Goal: Information Seeking & Learning: Learn about a topic

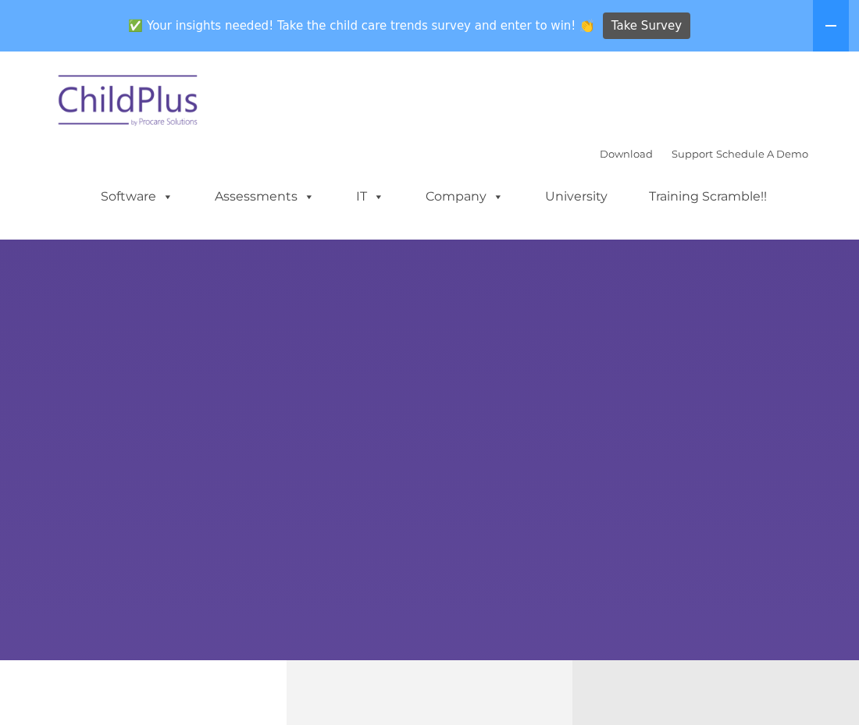
select select "MEDIUM"
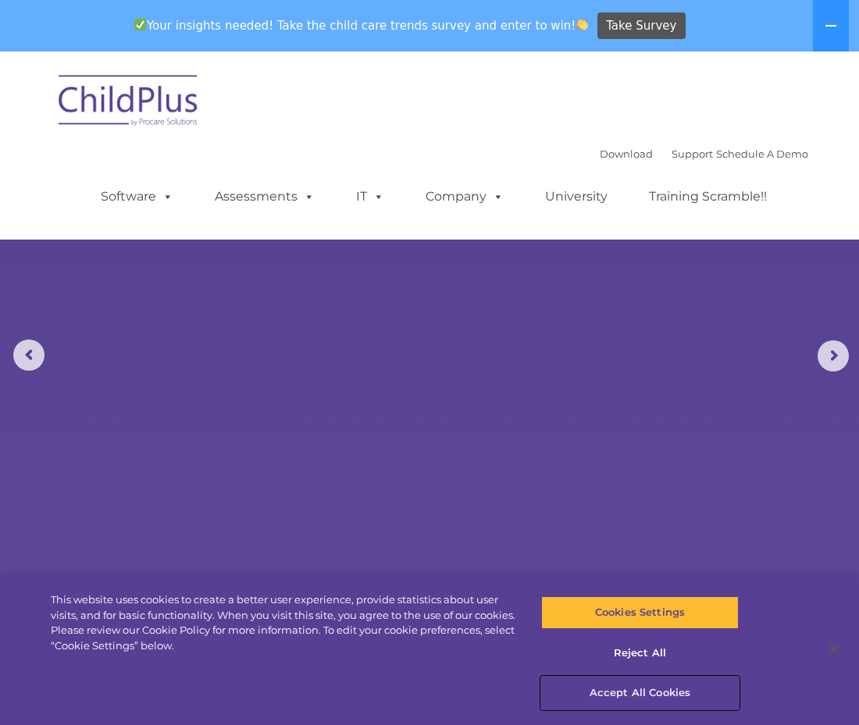
click at [639, 696] on button "Accept All Cookies" at bounding box center [640, 693] width 198 height 33
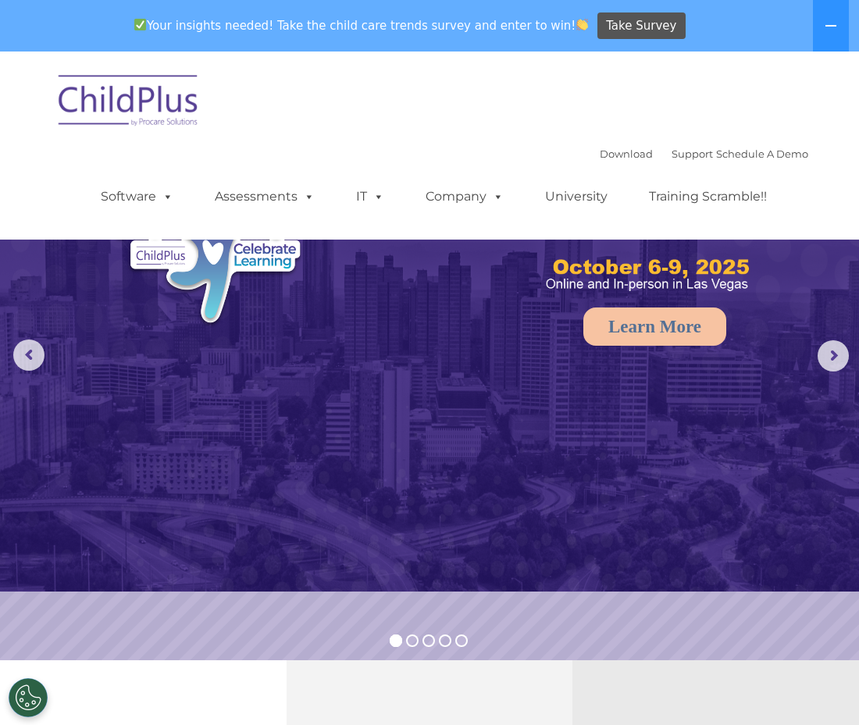
click at [822, 371] on rs-arrow at bounding box center [832, 355] width 31 height 31
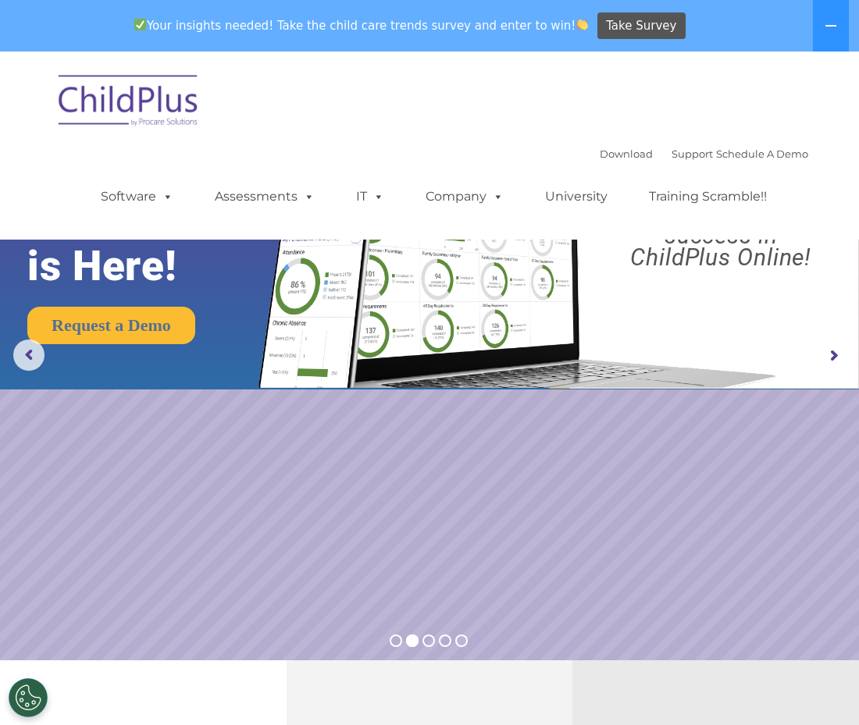
click at [822, 358] on rs-arrow at bounding box center [832, 355] width 31 height 31
click at [835, 354] on rs-arrow at bounding box center [832, 355] width 31 height 31
click at [827, 354] on rs-arrow at bounding box center [832, 355] width 31 height 31
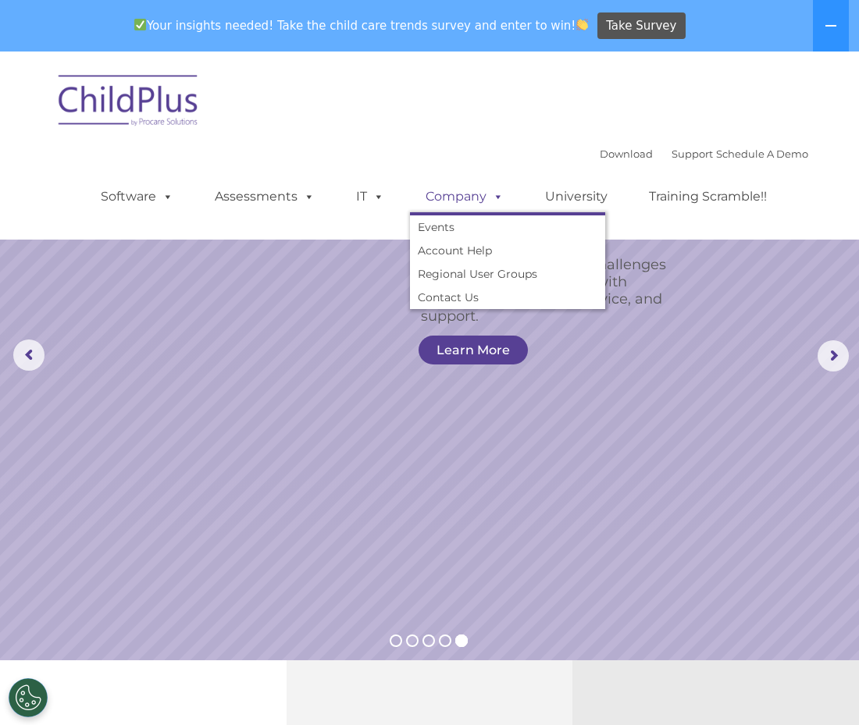
click at [472, 181] on link "Company" at bounding box center [464, 196] width 109 height 31
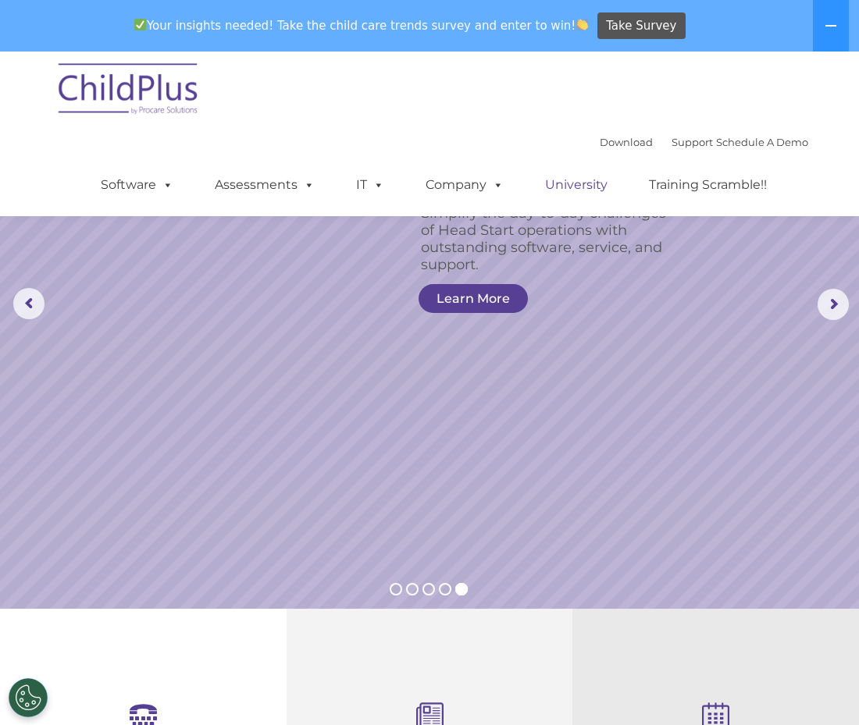
click at [584, 189] on link "University" at bounding box center [576, 184] width 94 height 31
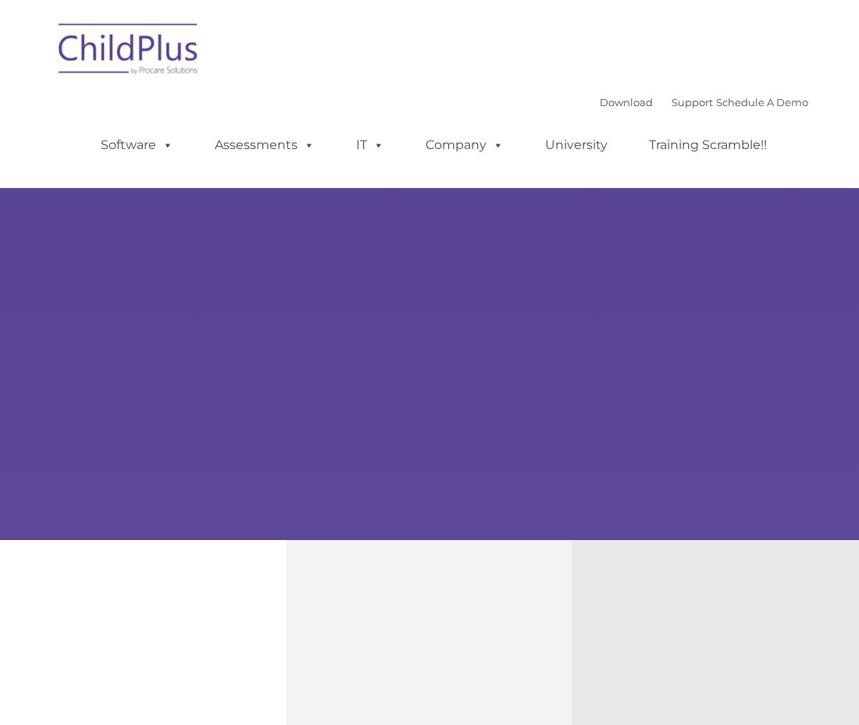
type input ""
